Goal: Task Accomplishment & Management: Use online tool/utility

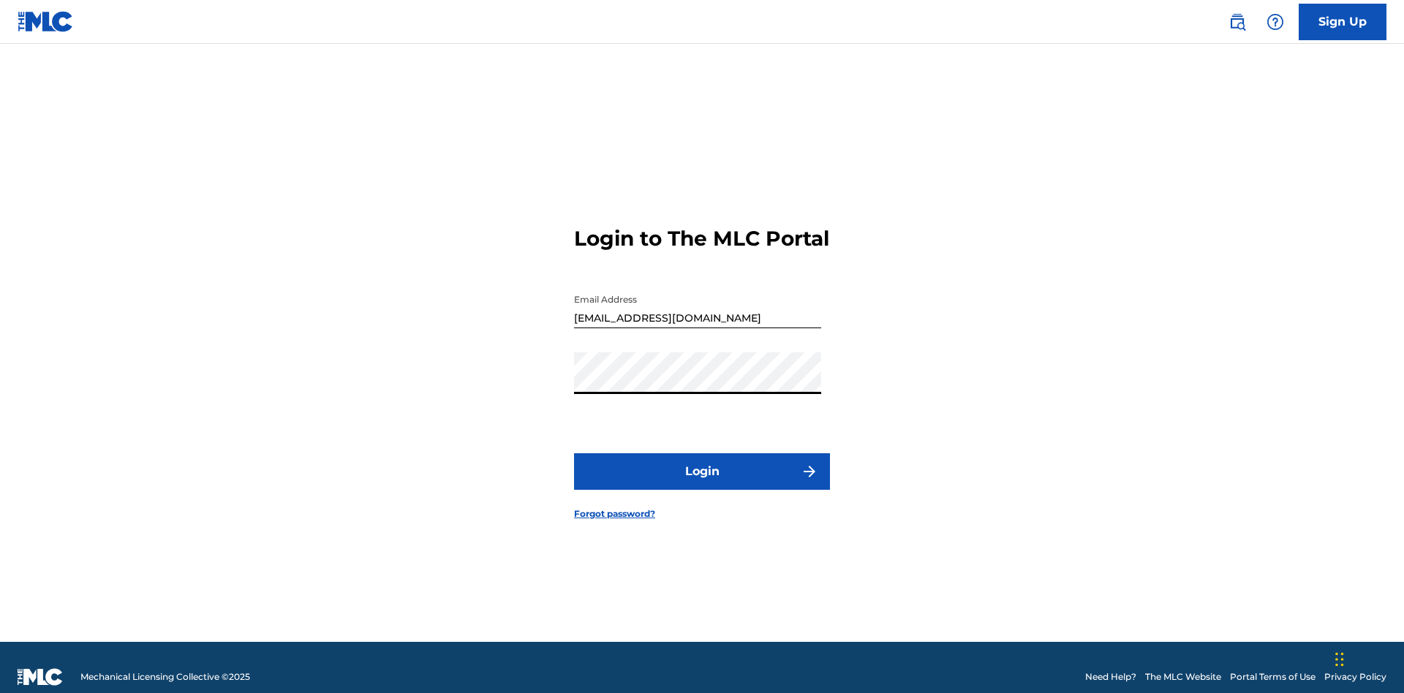
click at [702, 465] on button "Login" at bounding box center [702, 471] width 256 height 37
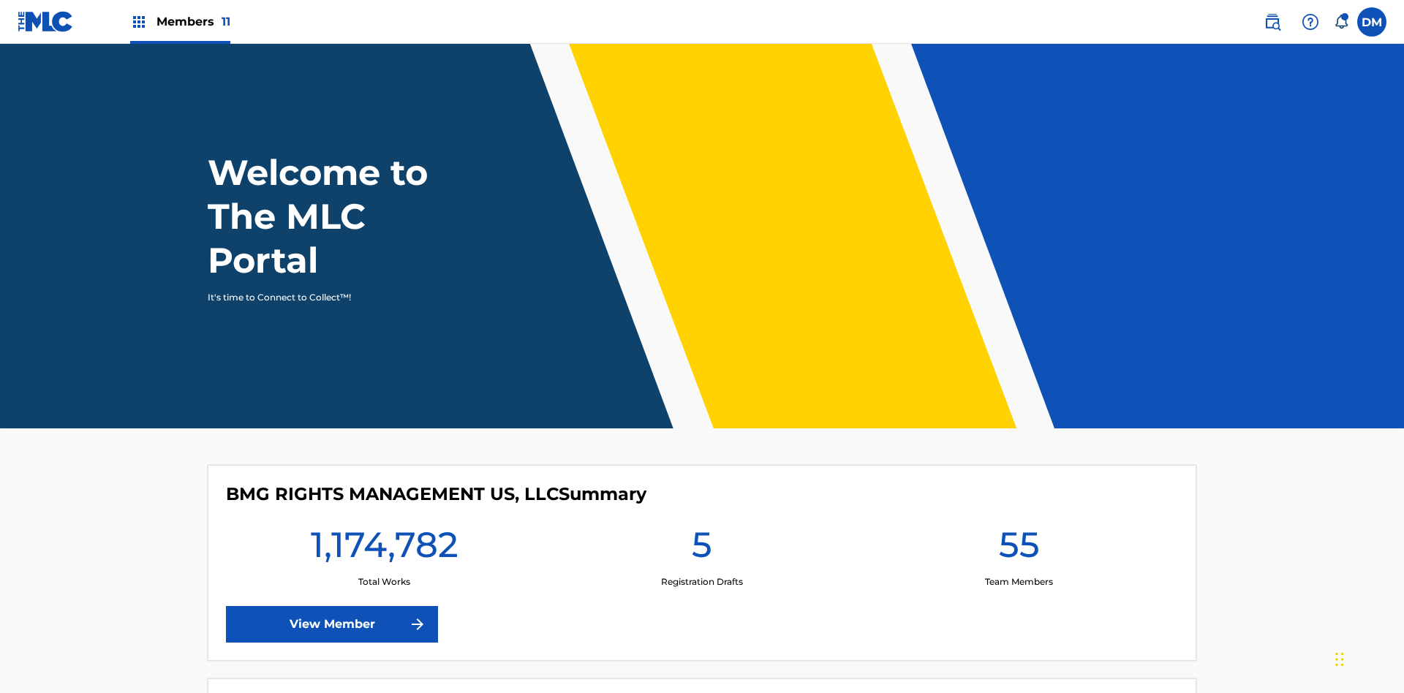
click at [180, 21] on span "Members 11" at bounding box center [193, 21] width 74 height 17
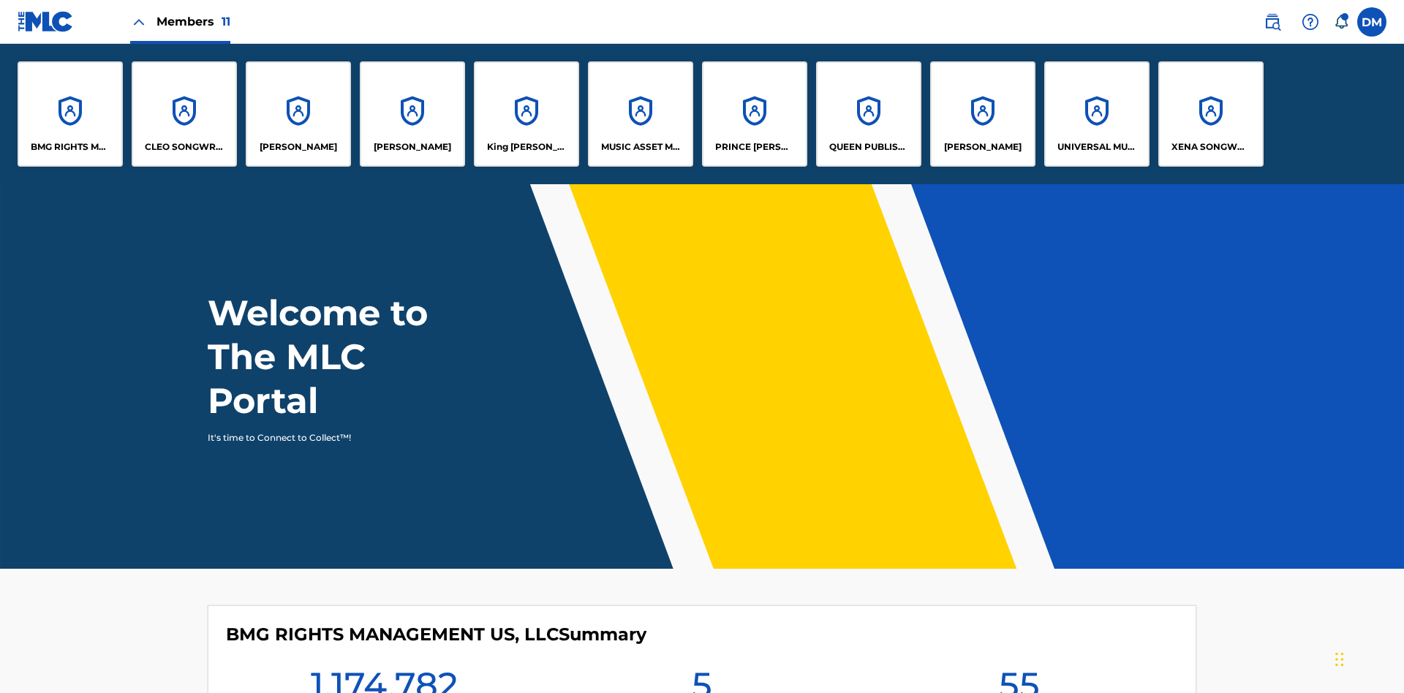
click at [1210, 147] on p "XENA SONGWRITER" at bounding box center [1211, 146] width 80 height 13
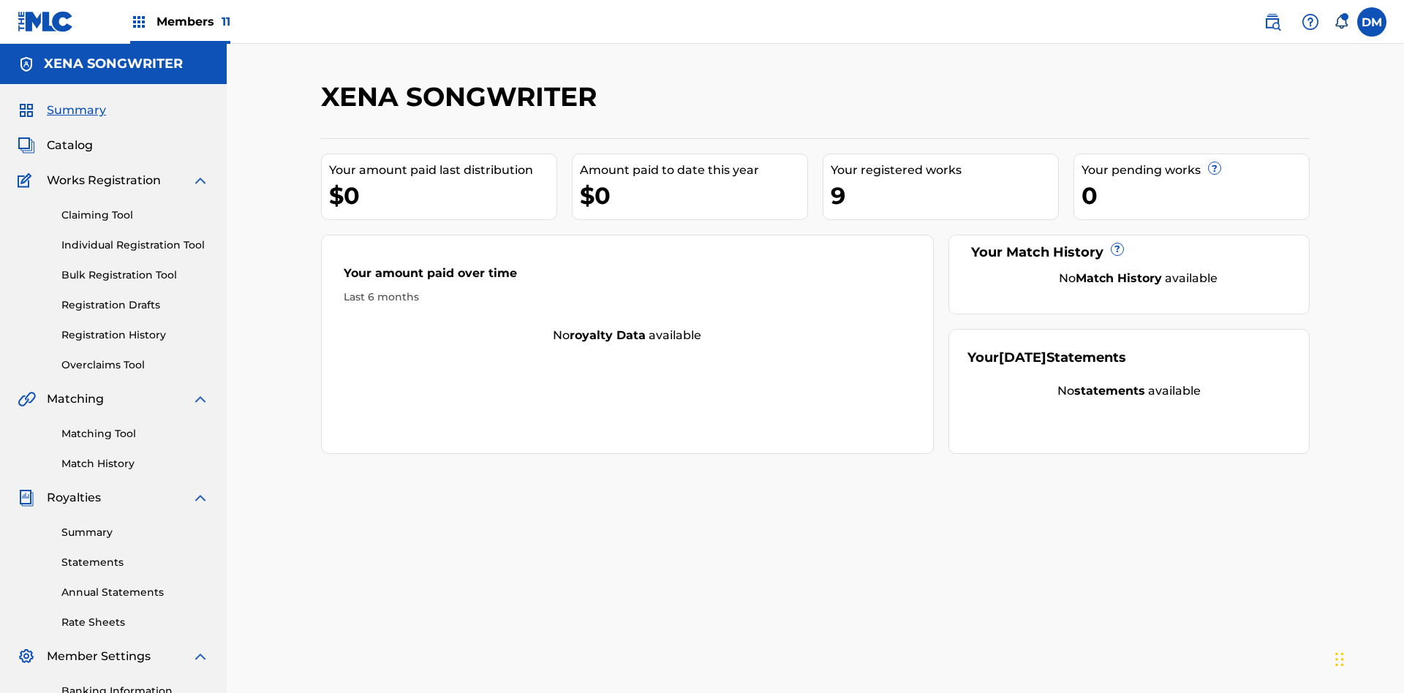
click at [135, 358] on link "Overclaims Tool" at bounding box center [135, 365] width 148 height 15
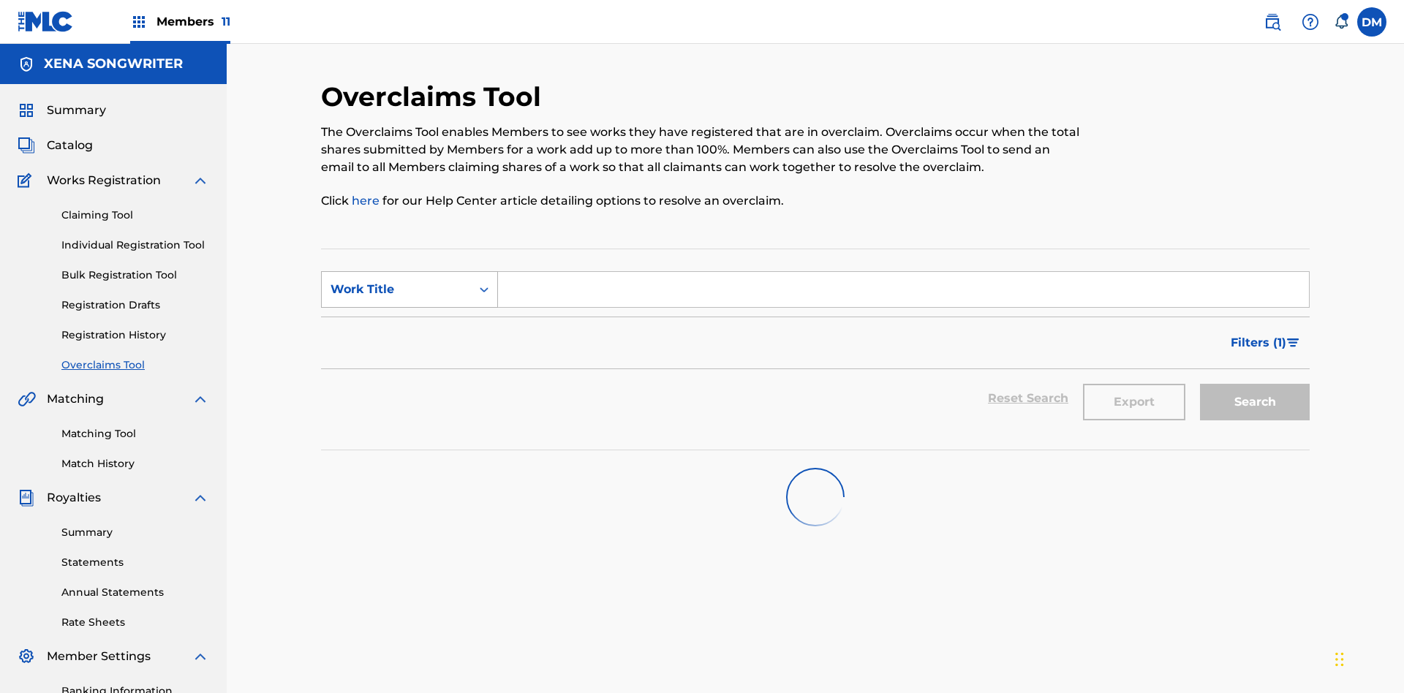
click at [396, 281] on div "Work Title" at bounding box center [396, 290] width 132 height 18
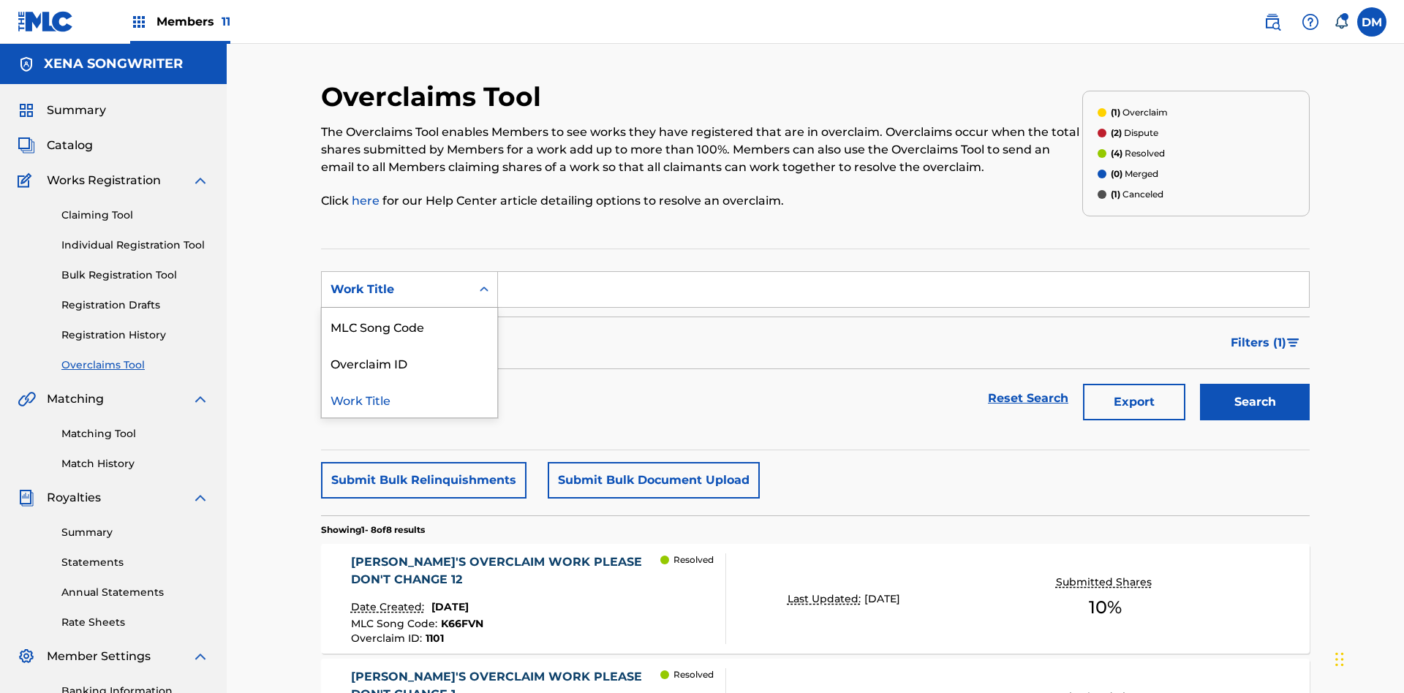
click at [409, 381] on div "Work Title" at bounding box center [409, 399] width 175 height 37
type input "[PERSON_NAME]'S OVERCLAIM WORK PLEASE DON'T CHANGE 8"
click at [1255, 384] on button "Search" at bounding box center [1255, 402] width 110 height 37
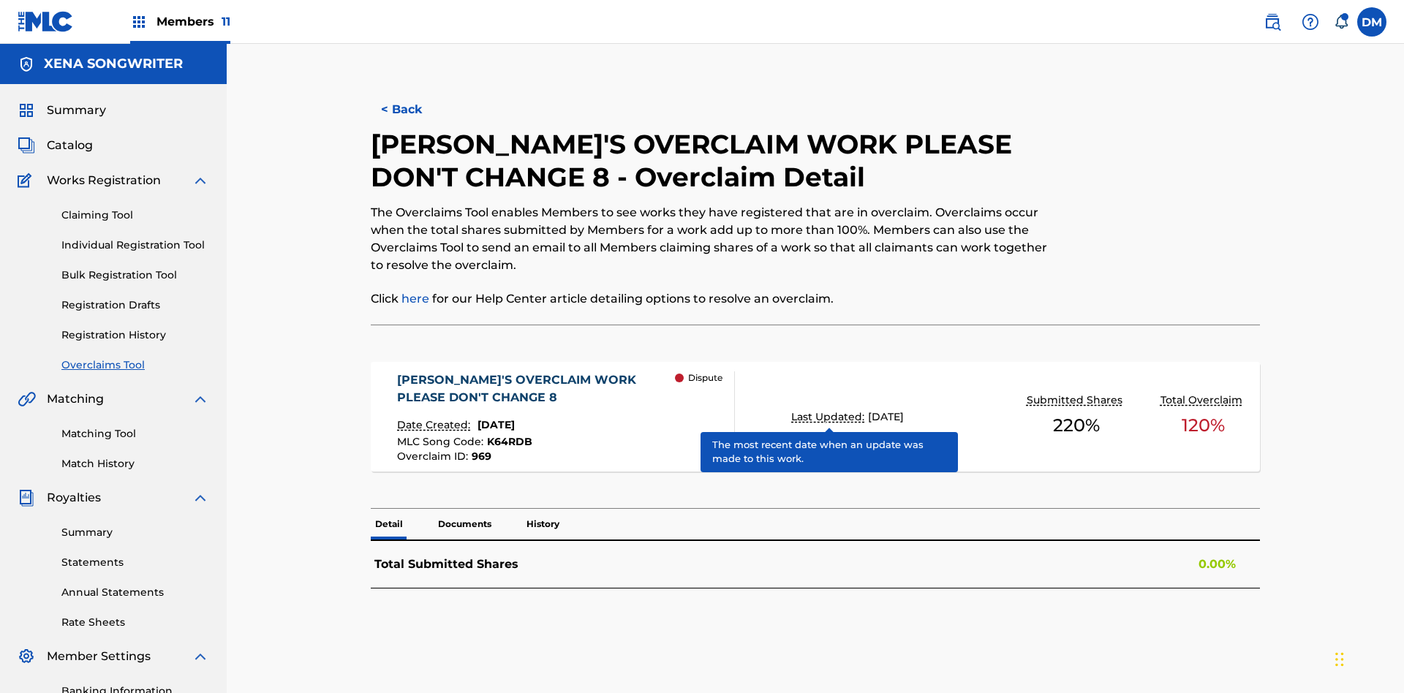
click at [507, 435] on span "K64RDB" at bounding box center [509, 441] width 45 height 13
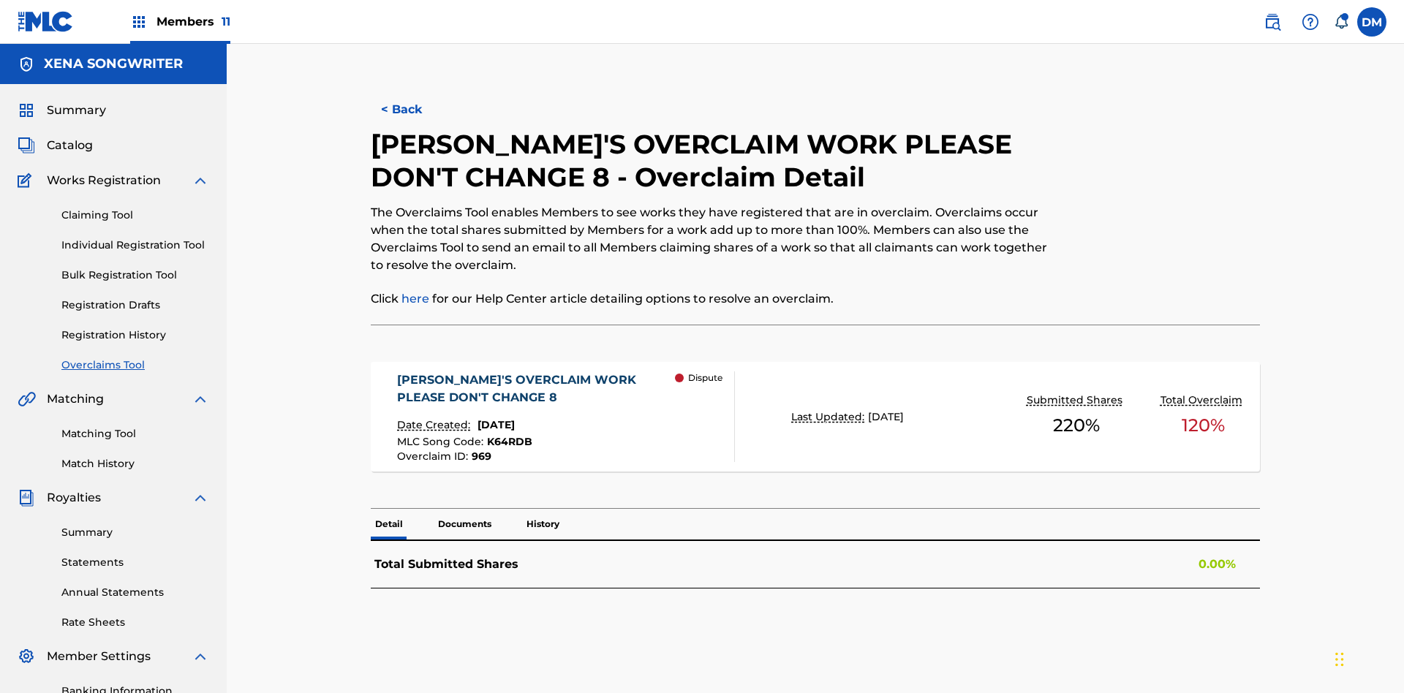
click at [414, 106] on button "< Back" at bounding box center [415, 109] width 88 height 37
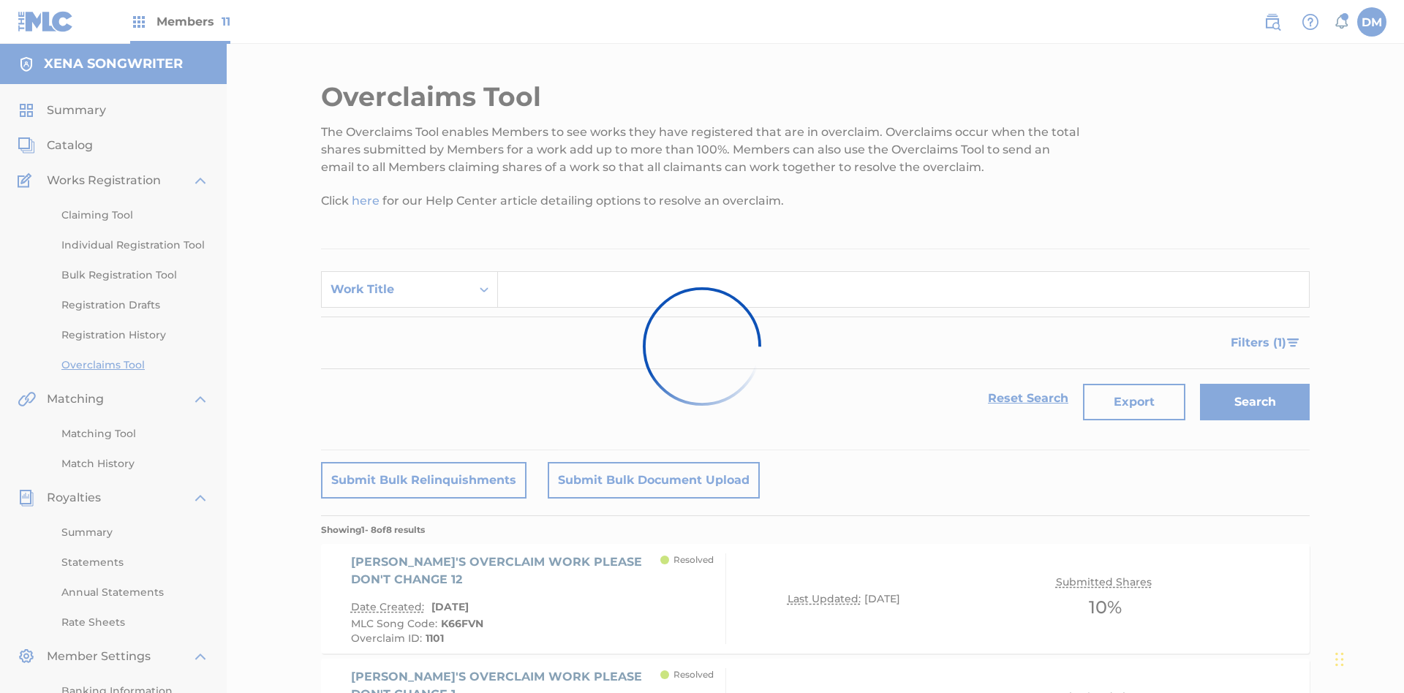
scroll to position [188, 0]
